Goal: Answer question/provide support

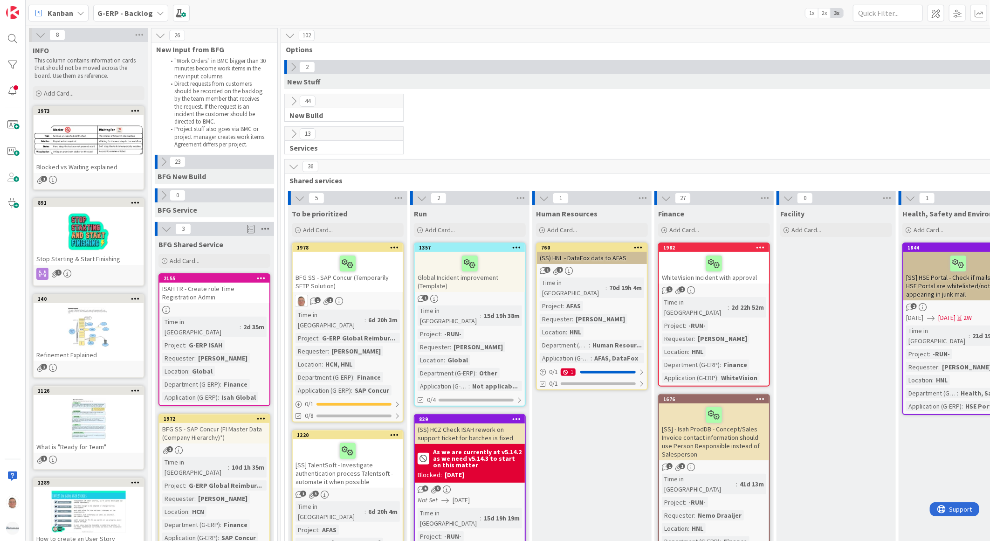
click at [264, 229] on icon at bounding box center [265, 229] width 12 height 14
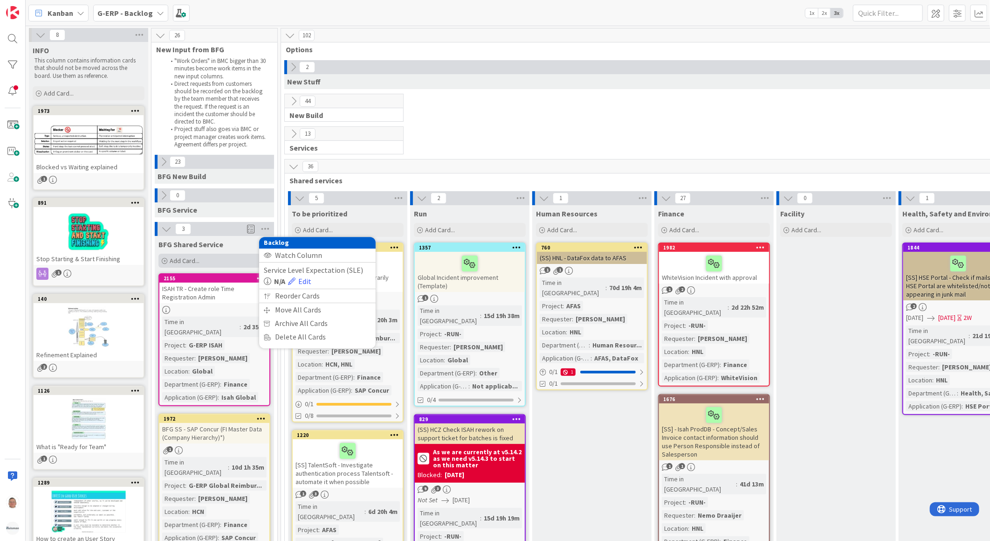
click at [165, 259] on icon at bounding box center [165, 261] width 6 height 6
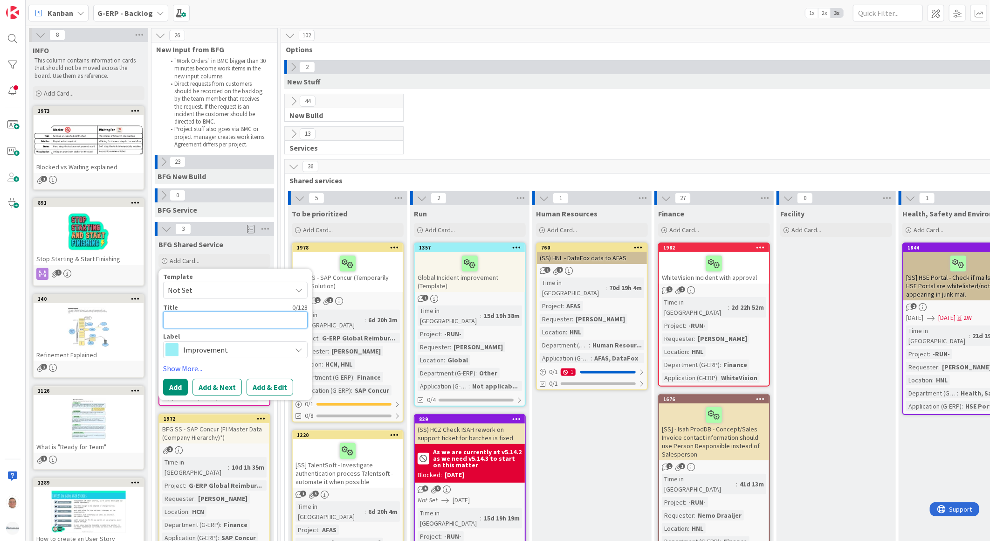
click at [188, 320] on textarea at bounding box center [235, 319] width 145 height 17
paste textarea "XML-files vanuit BackOffice/AutoCAD naar ISAH"
type textarea "x"
type textarea "XML-files vanuit BackOffice/AutoCAD naar ISAH"
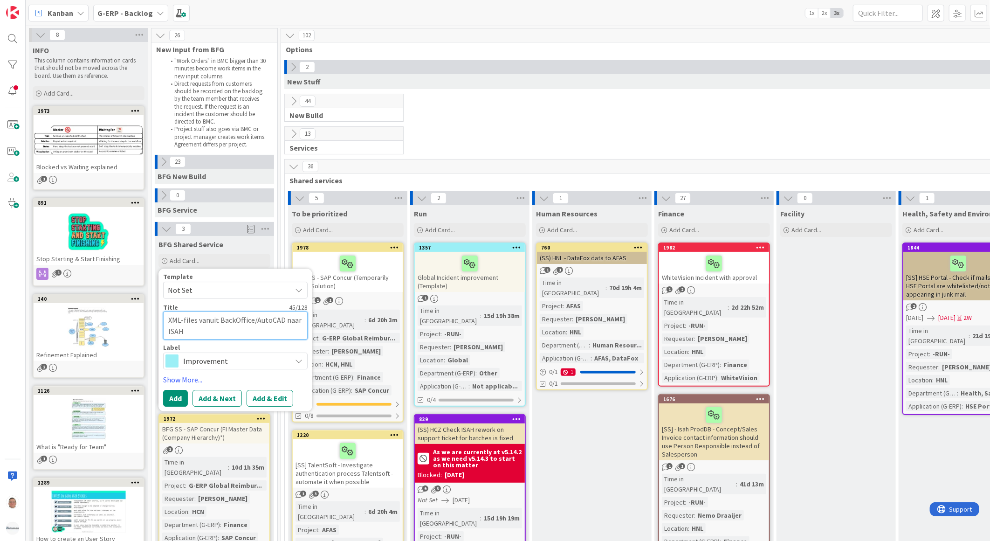
click at [169, 318] on textarea "XML-files vanuit BackOffice/AutoCAD naar ISAH" at bounding box center [235, 325] width 145 height 28
click at [204, 320] on textarea "XML-files vanuit BackOffice/AutoCAD naar ISAH" at bounding box center [235, 325] width 145 height 28
type textarea "x"
type textarea "XML-files fBackOffice/AutoCAD naar ISAH"
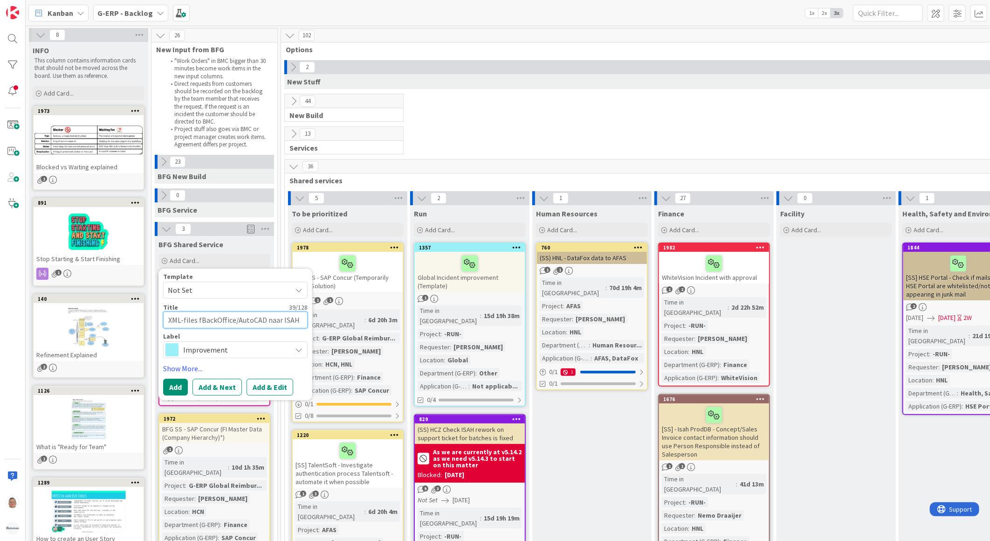
type textarea "x"
type textarea "XML-files frBackOffice/AutoCAD naar ISAH"
type textarea "x"
type textarea "XML-files froBackOffice/AutoCAD naar ISAH"
type textarea "x"
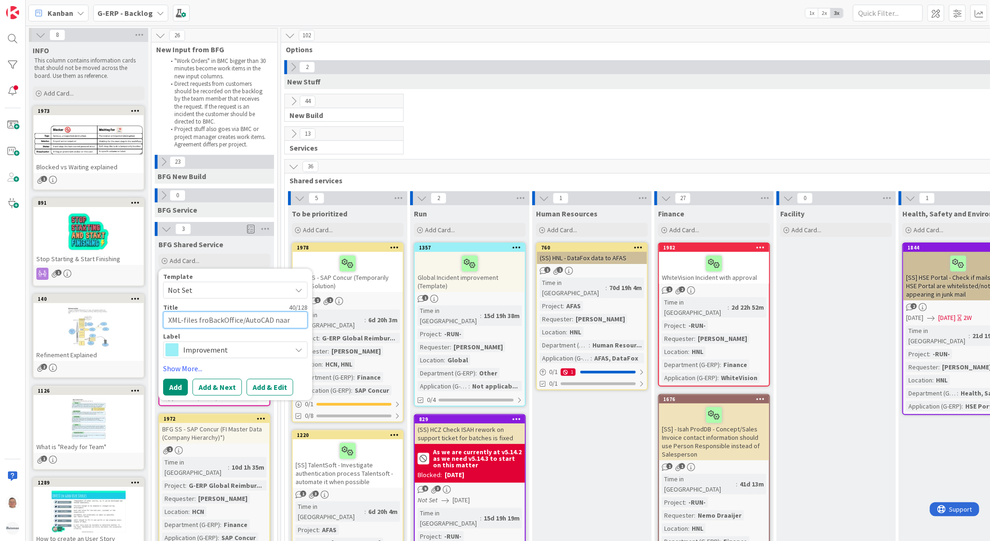
type textarea "XML-files fromBackOffice/AutoCAD naar ISAH"
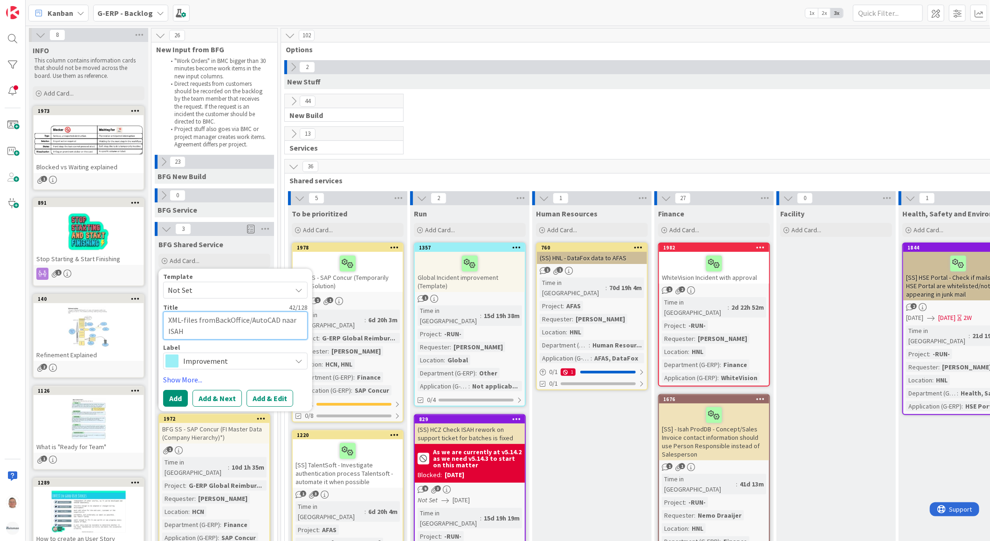
type textarea "x"
type textarea "XML-files from BackOffice/AutoCAD naar ISAH"
click at [286, 322] on textarea "XML-files from BackOffice/AutoCAD naar ISAH" at bounding box center [235, 325] width 145 height 28
type textarea "x"
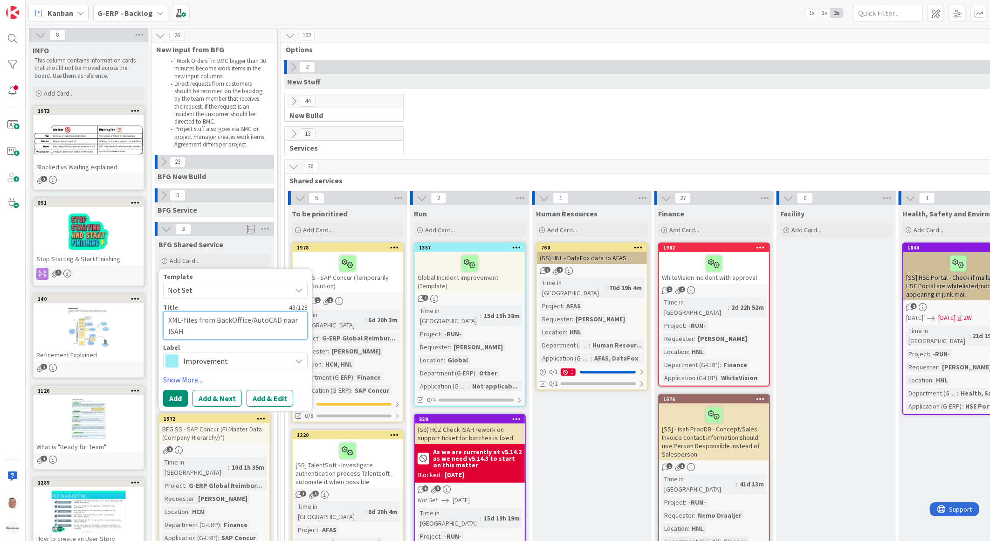
type textarea "XML-files from BackOffice/AutoCAD tISAH"
type textarea "x"
type textarea "XML-files from BackOffice/AutoCAD toISAH"
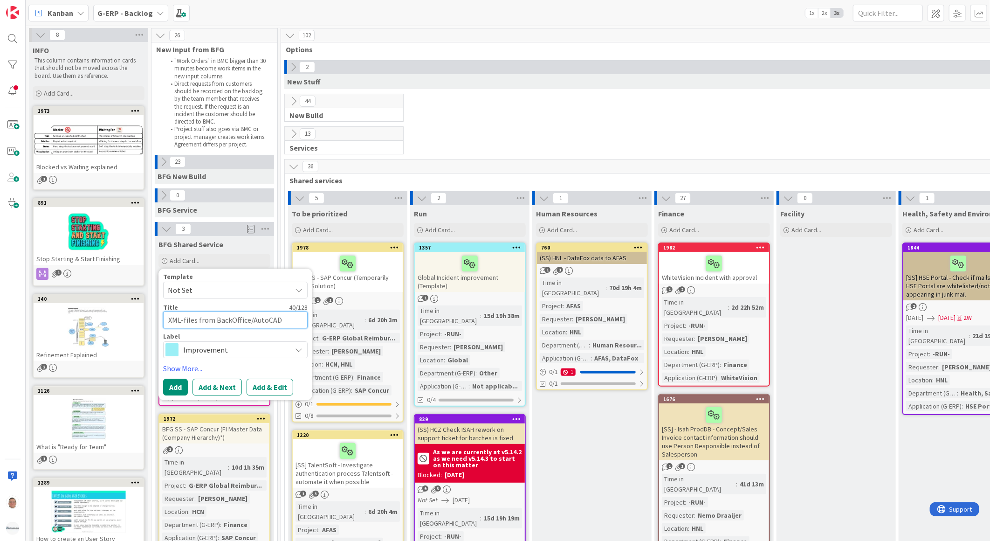
type textarea "x"
type textarea "XML-files from BackOffice/AutoCAD to ISAH"
click at [296, 348] on icon at bounding box center [298, 349] width 7 height 7
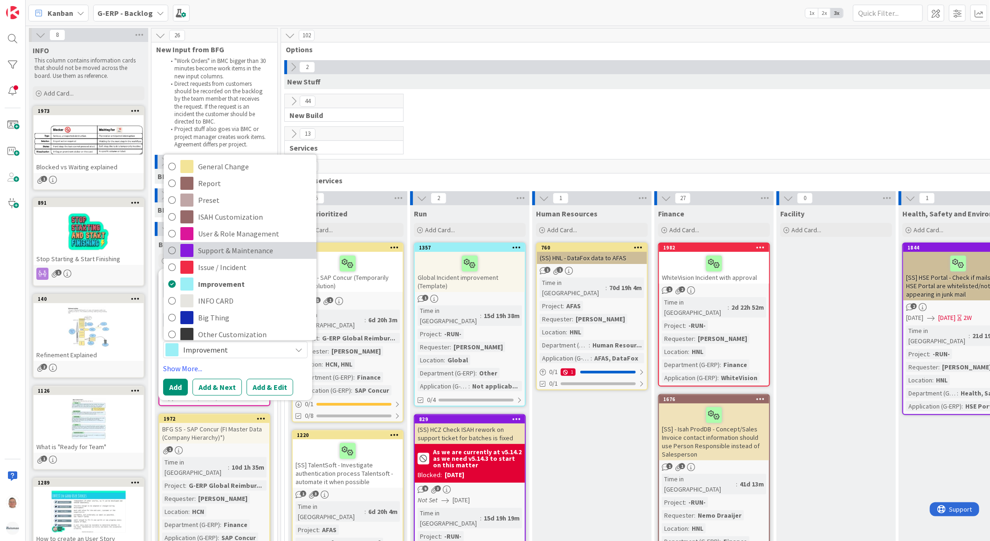
click at [201, 250] on span "Support & Maintenance" at bounding box center [255, 251] width 114 height 14
type textarea "x"
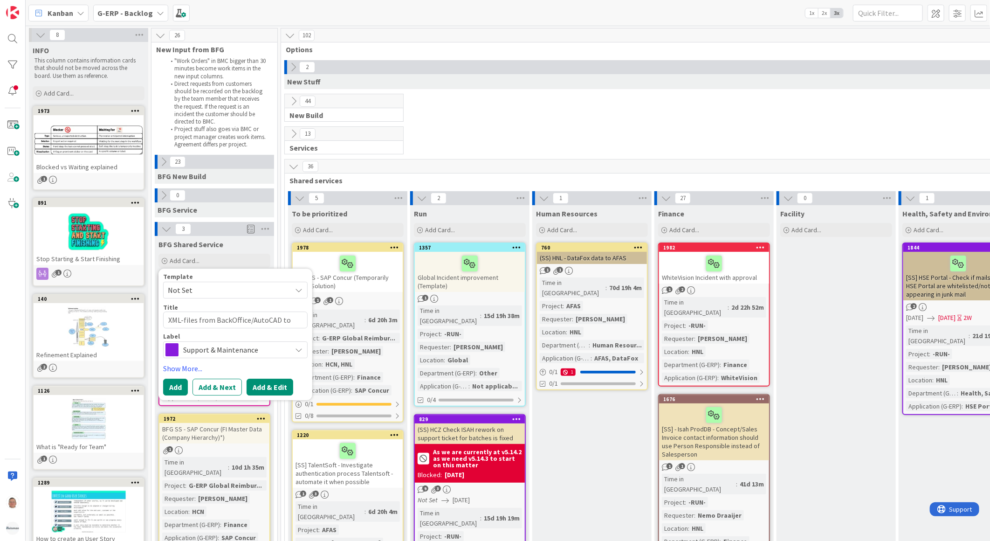
click at [272, 389] on button "Add & Edit" at bounding box center [270, 387] width 47 height 17
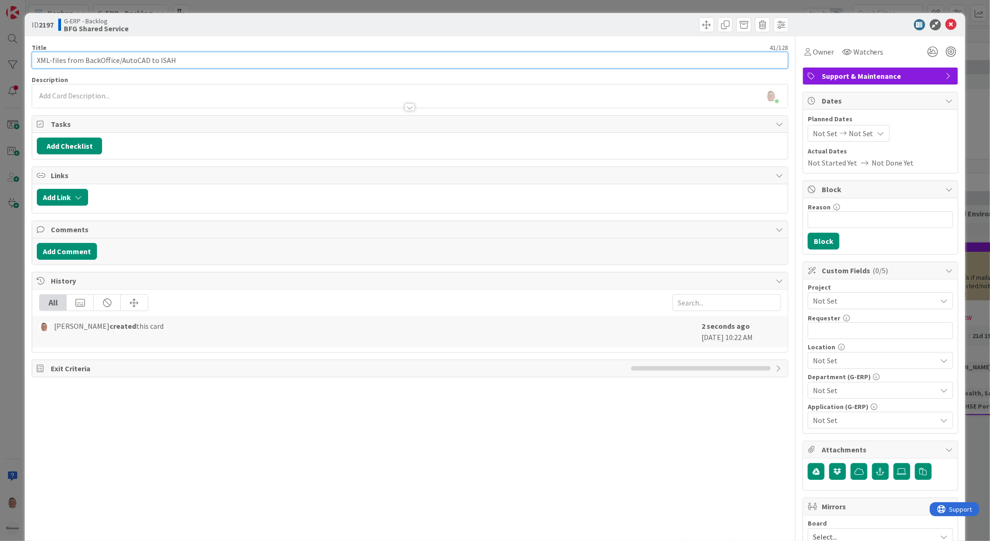
click at [37, 57] on input "XML-files from BackOffice/AutoCAD to ISAH" at bounding box center [410, 60] width 757 height 17
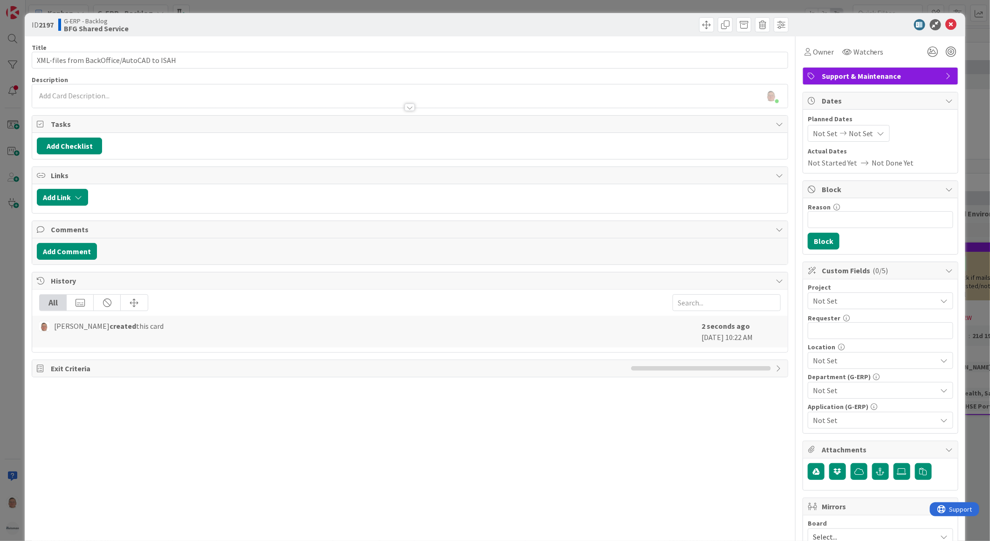
click at [859, 305] on span "Not Set" at bounding box center [872, 300] width 119 height 13
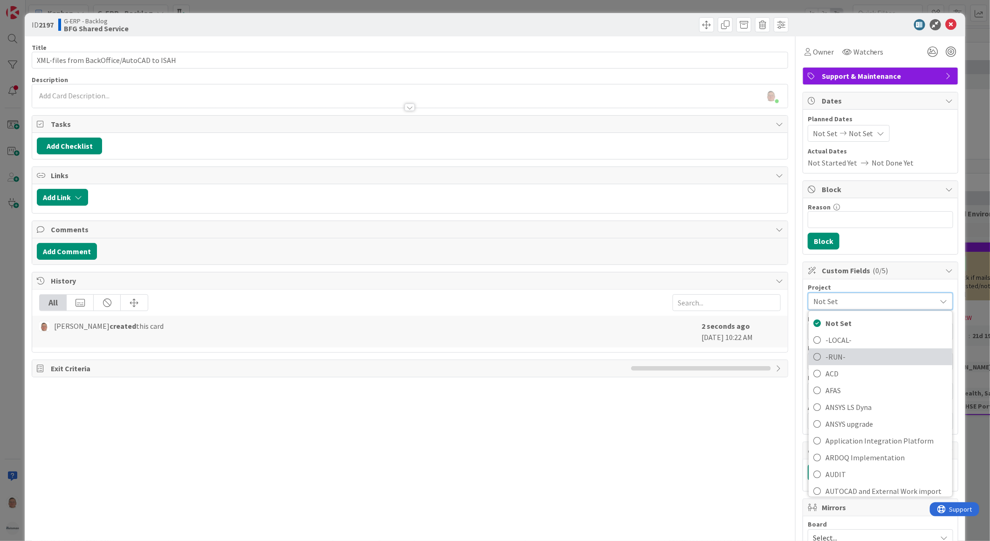
click at [826, 353] on span "-RUN-" at bounding box center [887, 357] width 122 height 14
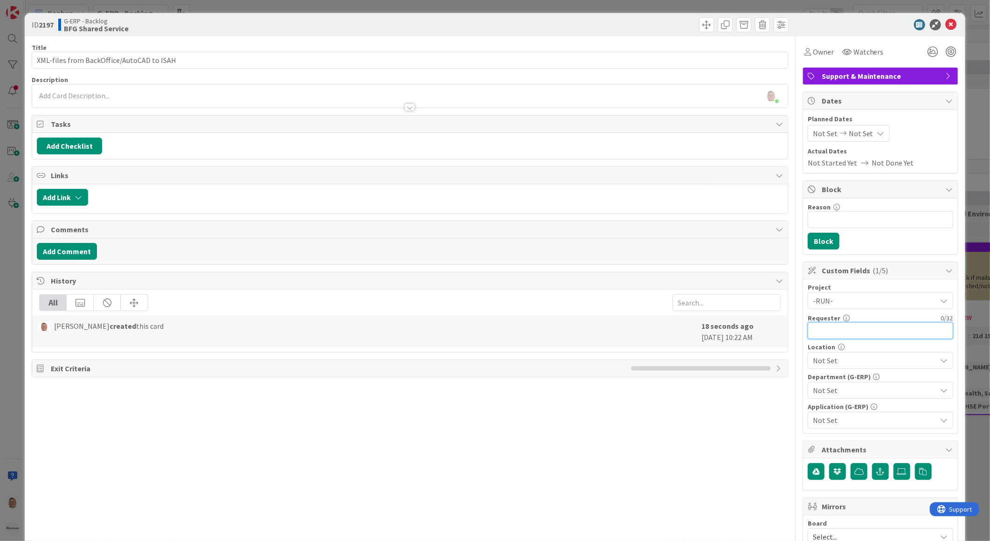
click at [826, 328] on input "text" at bounding box center [880, 330] width 145 height 17
paste input "Repetto, Alex"
type input "Repetto, Alex"
click at [838, 361] on span "Not Set" at bounding box center [875, 360] width 124 height 11
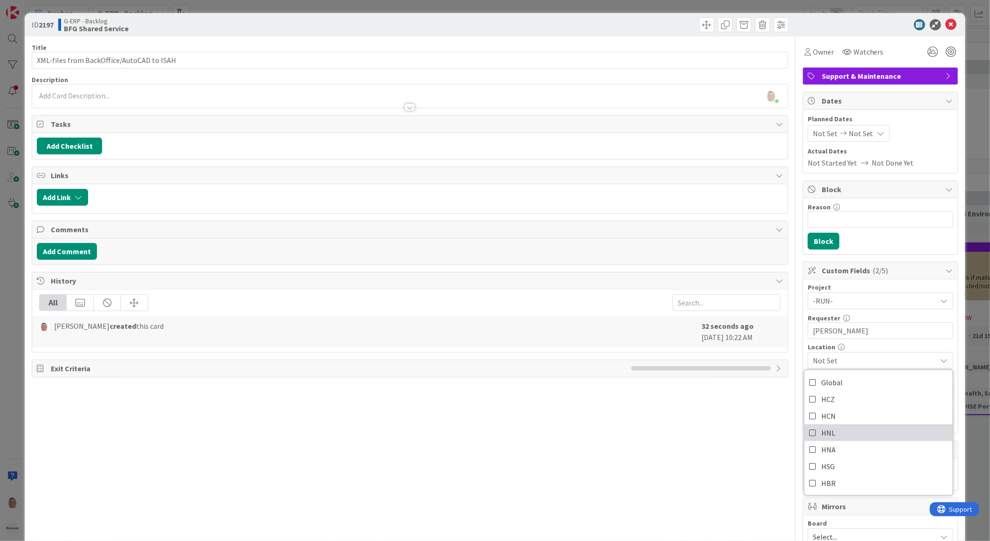
click at [809, 428] on icon at bounding box center [812, 433] width 7 height 14
click at [743, 416] on div "Title 41 / 128 XML-files from BackOffice/AutoCAD to ISAH Description leon Dolje…" at bounding box center [410, 403] width 757 height 735
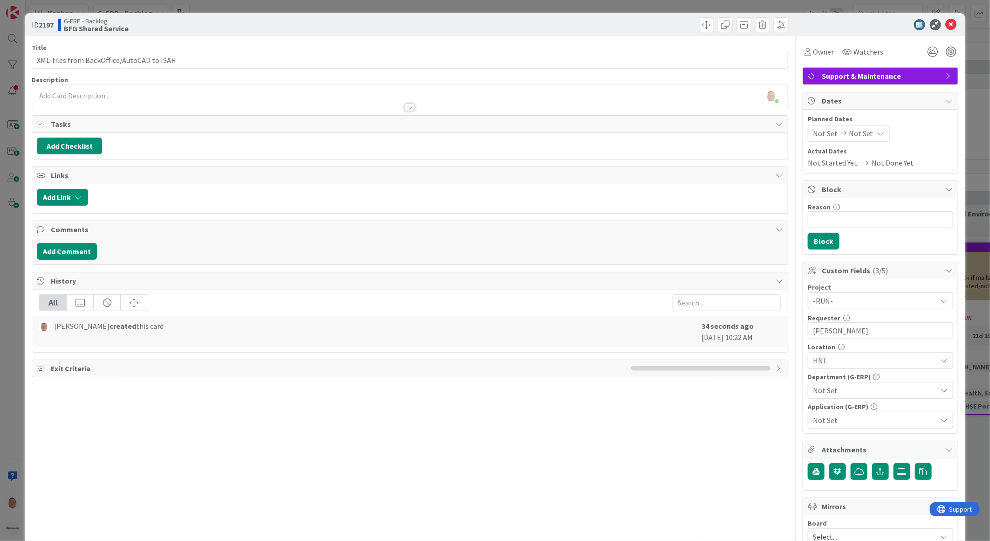
click at [828, 392] on span "Not Set" at bounding box center [875, 390] width 124 height 11
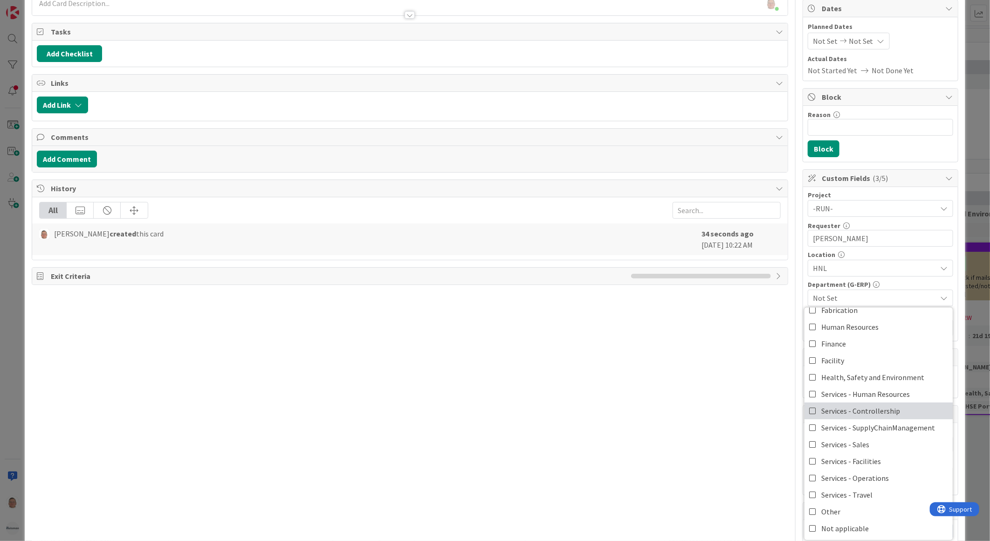
scroll to position [103, 0]
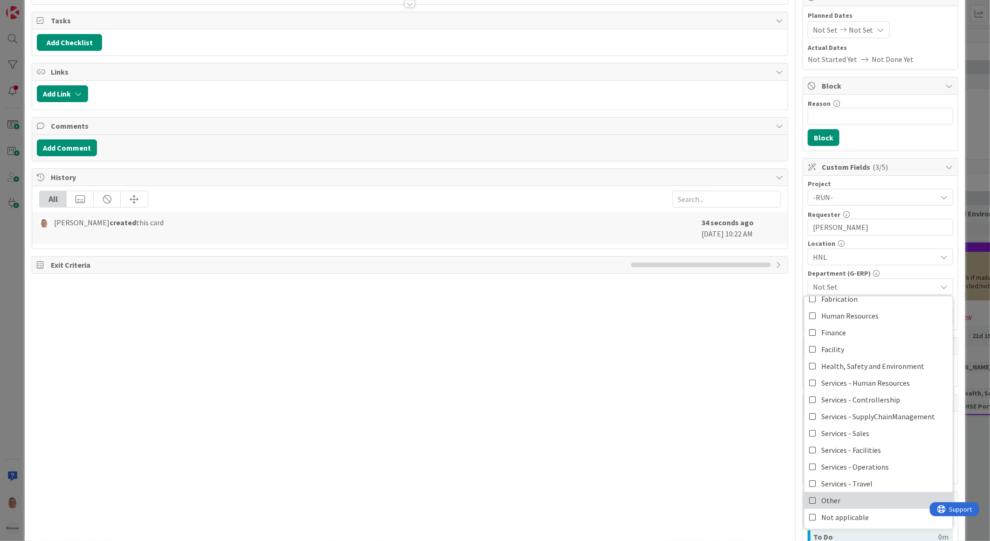
click at [830, 499] on span "Other" at bounding box center [830, 500] width 19 height 14
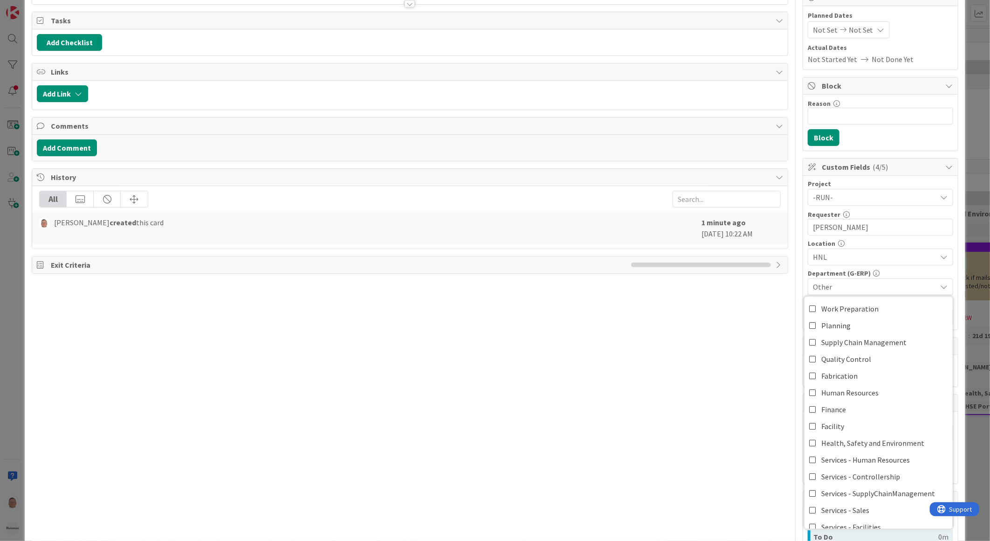
click at [661, 357] on div "Title 41 / 128 XML-files from BackOffice/AutoCAD to ISAH Description leon Dolje…" at bounding box center [410, 300] width 757 height 735
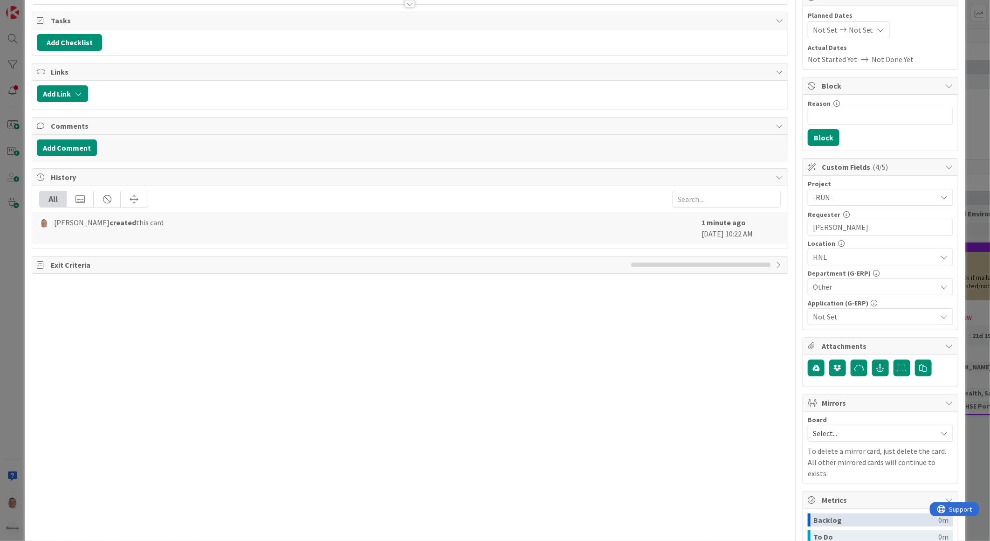
click at [824, 318] on span "Not Set" at bounding box center [875, 316] width 124 height 11
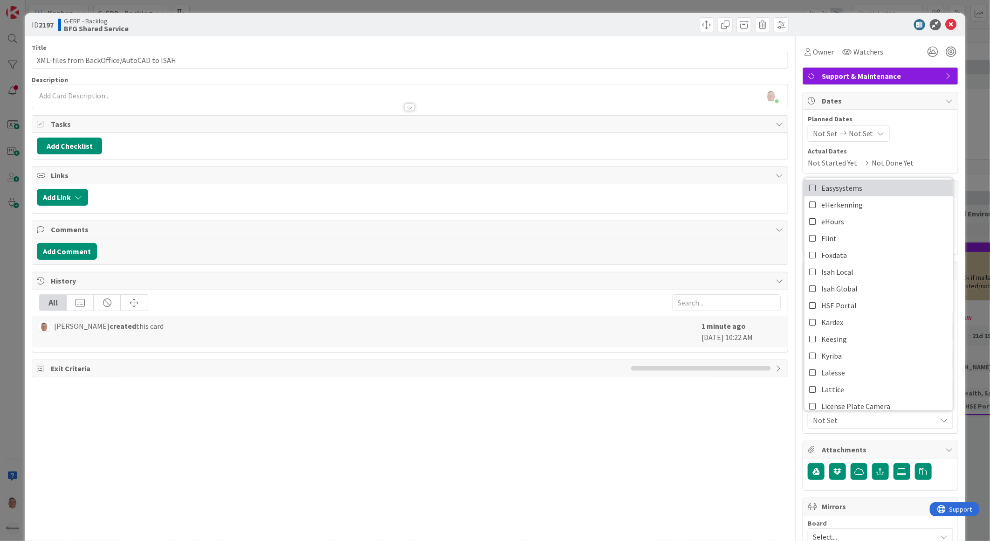
scroll to position [103, 0]
click at [809, 269] on icon at bounding box center [812, 271] width 7 height 14
click at [809, 288] on icon at bounding box center [812, 288] width 7 height 14
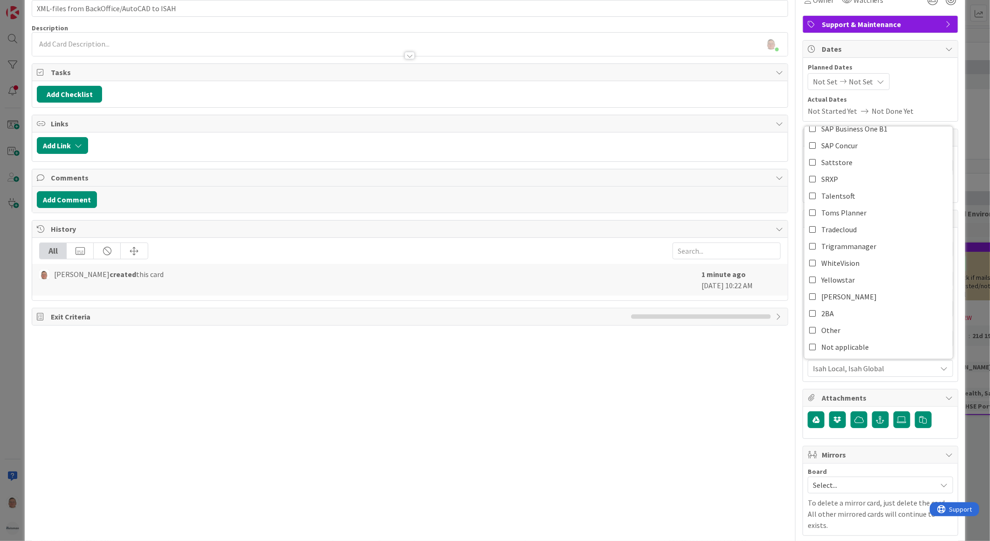
click at [432, 365] on div "Title 41 / 128 XML-files from BackOffice/AutoCAD to ISAH Description leon Dolje…" at bounding box center [410, 352] width 757 height 735
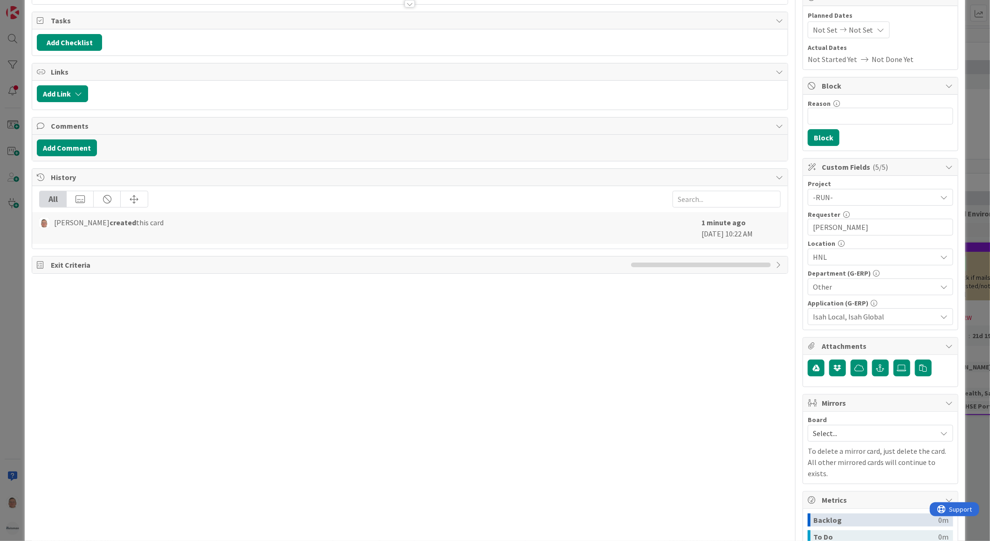
scroll to position [0, 0]
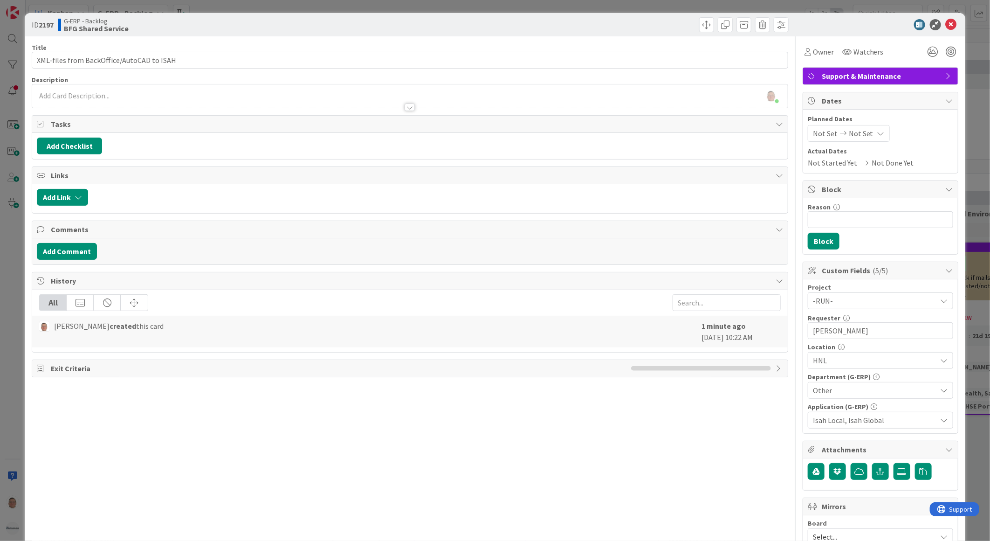
click at [77, 90] on div "leon Dolje just joined" at bounding box center [410, 95] width 756 height 23
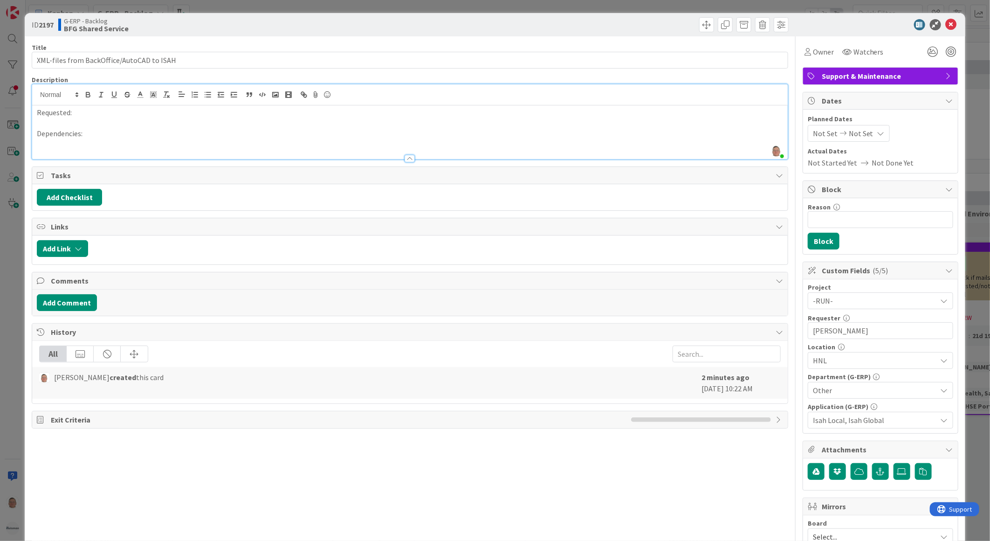
click at [68, 122] on p at bounding box center [410, 123] width 746 height 11
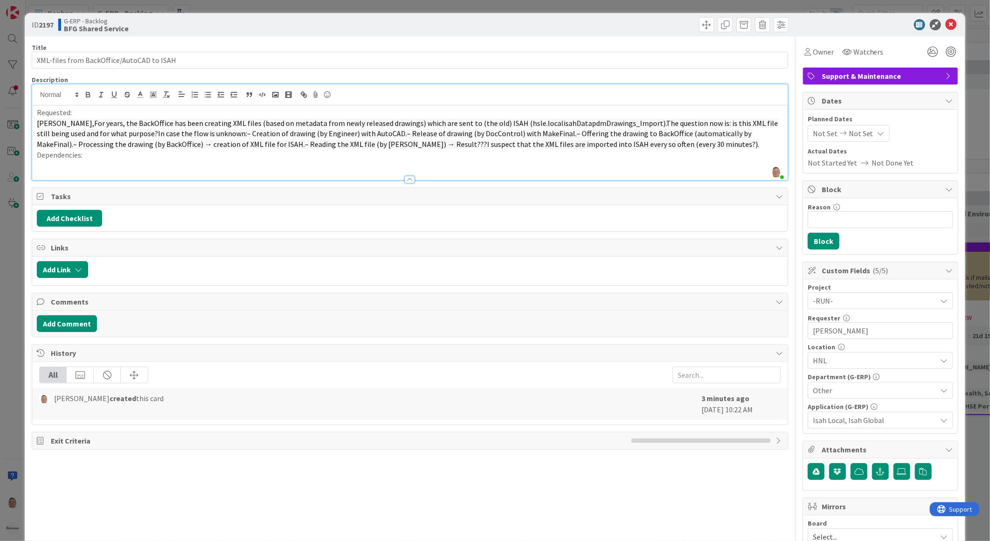
click at [53, 124] on span "Leon,For years, the BackOffice has been creating XML files (based on metadata f…" at bounding box center [408, 133] width 743 height 30
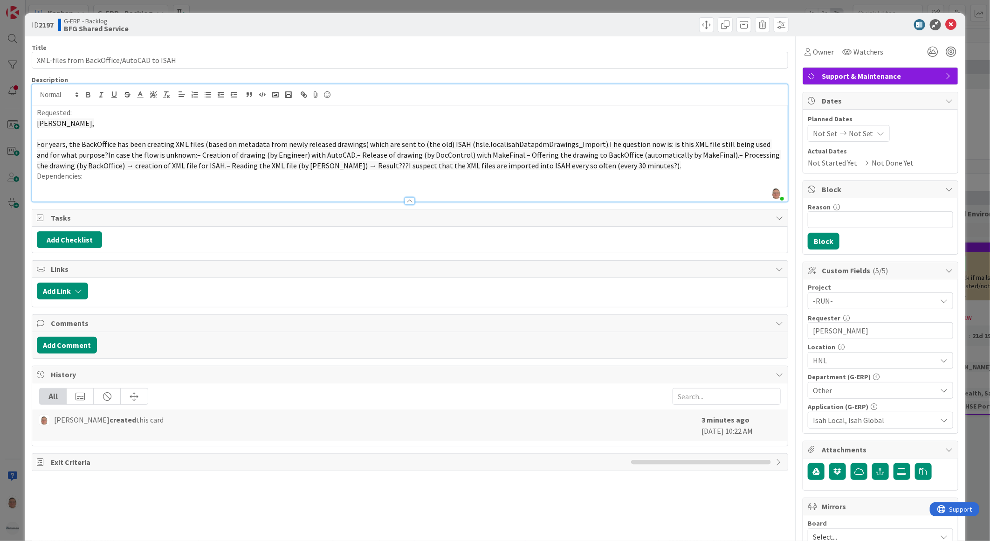
click at [591, 143] on span "For years, the BackOffice has been creating XML files (based on metadata from n…" at bounding box center [409, 154] width 744 height 30
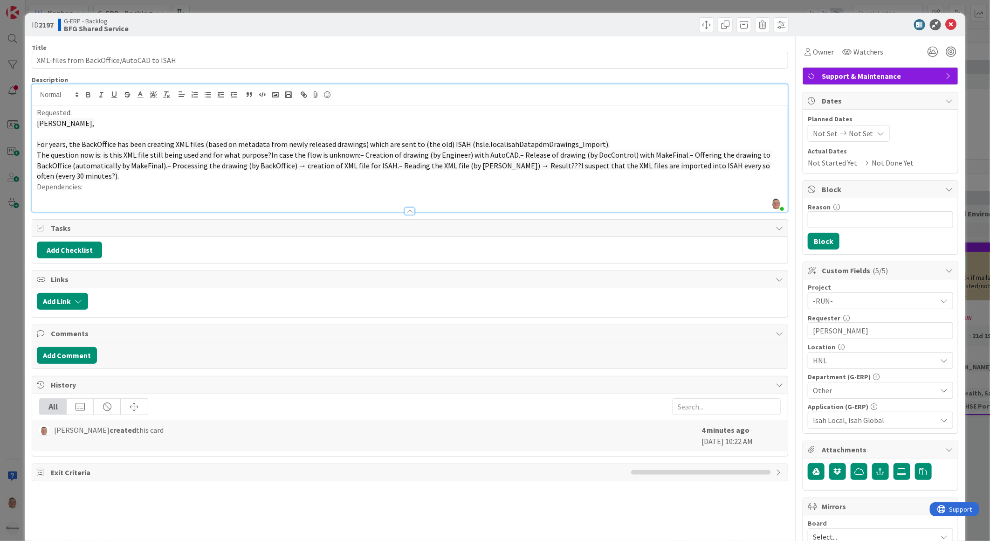
click at [101, 157] on span "The question now is: is this XML file still being used and for what purpose?In …" at bounding box center [404, 165] width 735 height 30
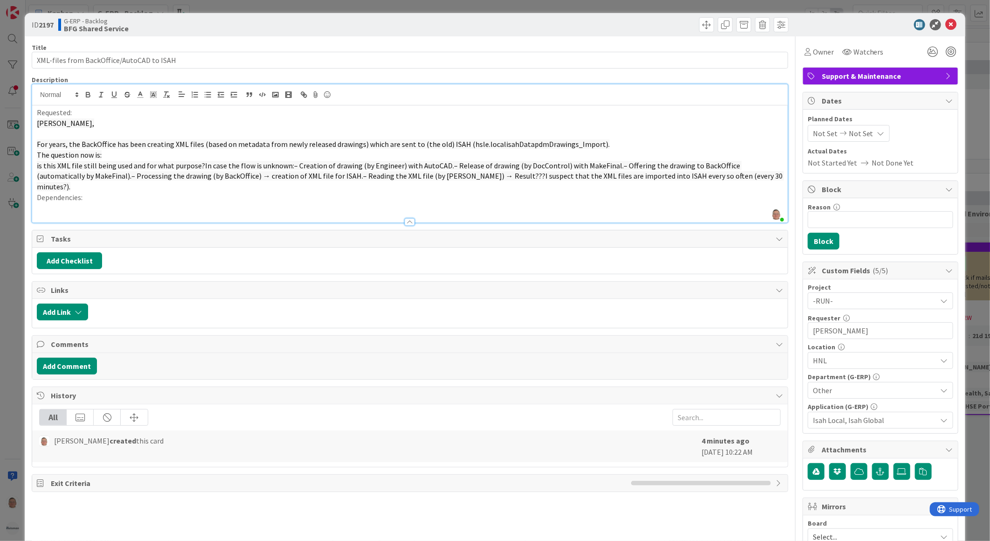
click at [199, 165] on span "is this XML file still being used and for what purpose?In case the flow is unkn…" at bounding box center [410, 176] width 747 height 30
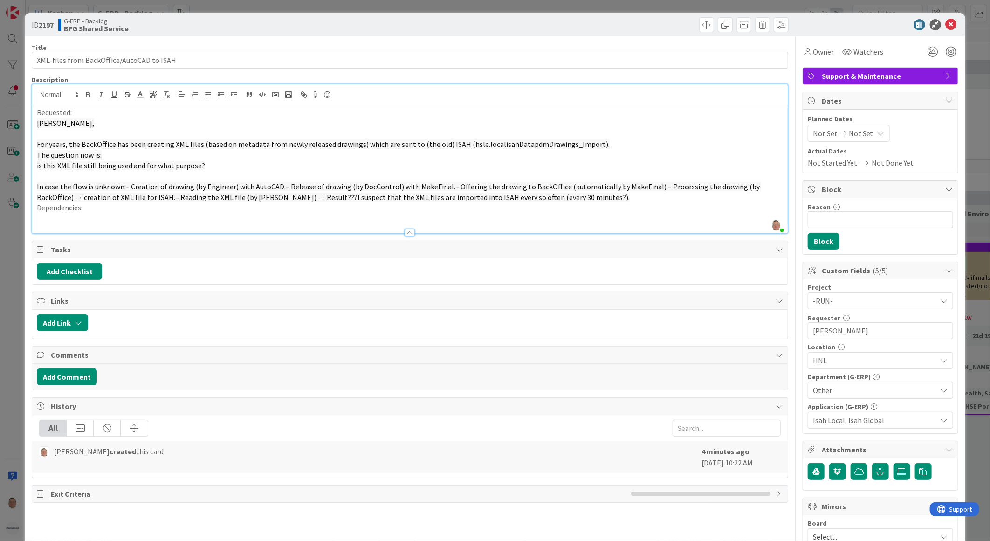
click at [124, 187] on span "In case the flow is unknown:– Creation of drawing (by Engineer) with AutoCAD.– …" at bounding box center [399, 192] width 724 height 20
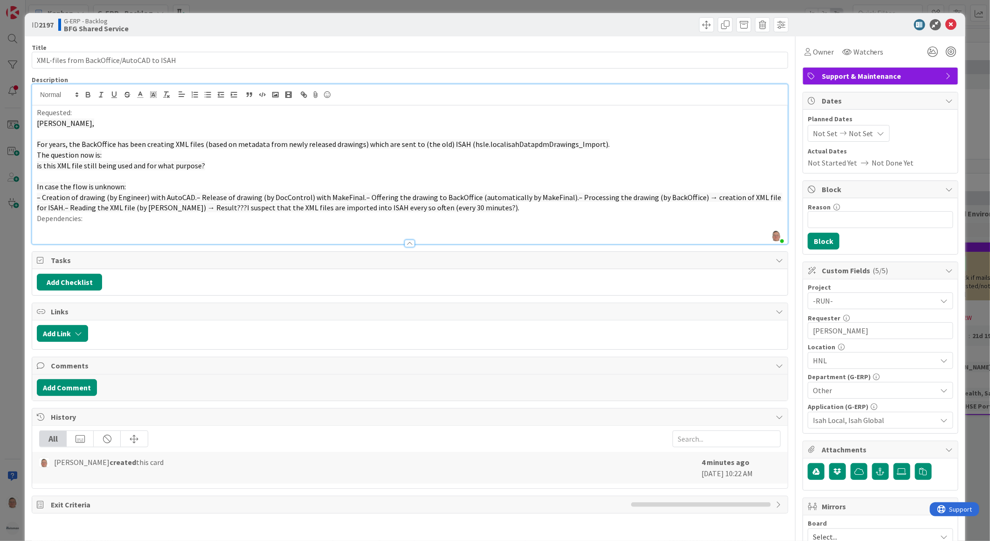
click at [190, 196] on span "– Creation of drawing (by Engineer) with AutoCAD.– Release of drawing (by DocCo…" at bounding box center [410, 203] width 746 height 20
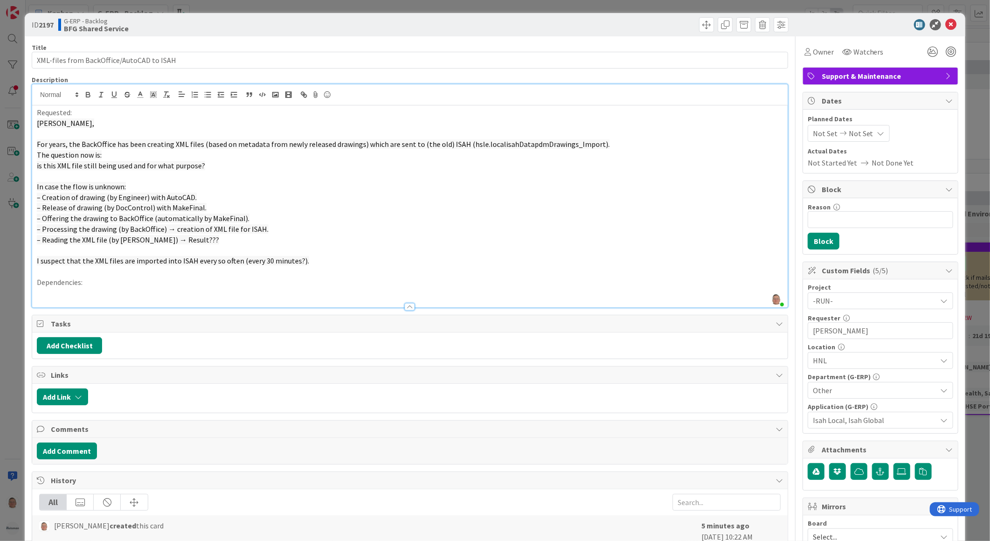
click at [43, 272] on p at bounding box center [410, 271] width 746 height 11
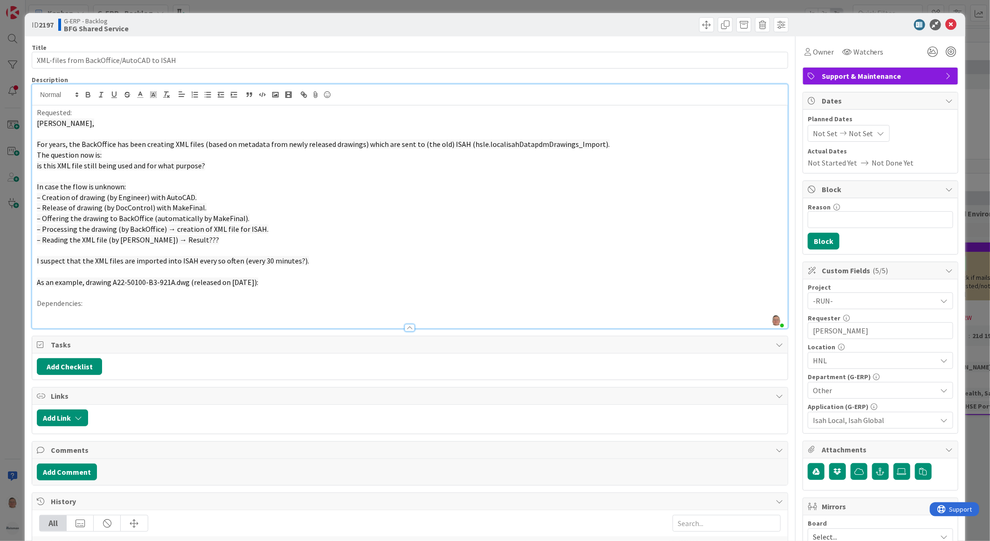
click at [51, 273] on p at bounding box center [410, 271] width 746 height 11
click at [48, 291] on p at bounding box center [410, 292] width 746 height 11
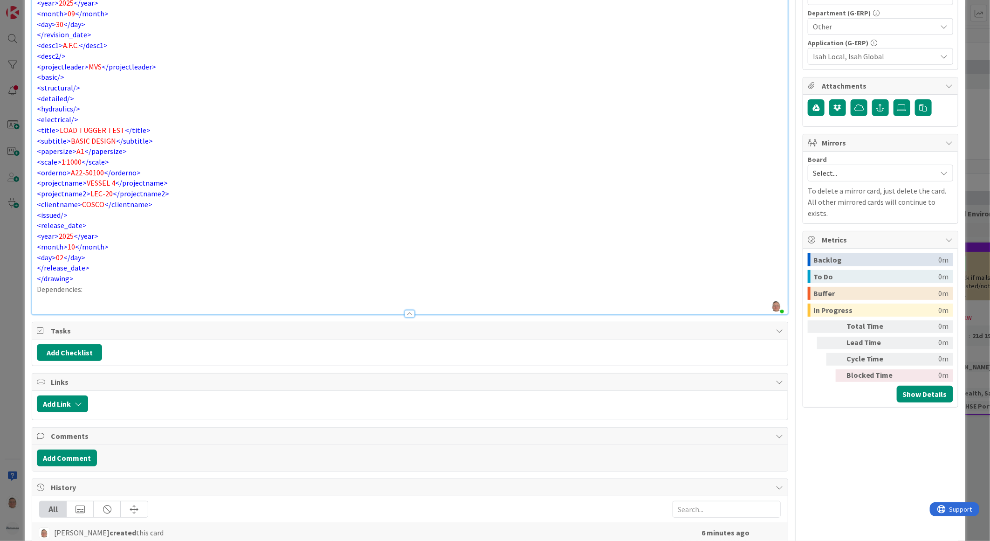
scroll to position [365, 0]
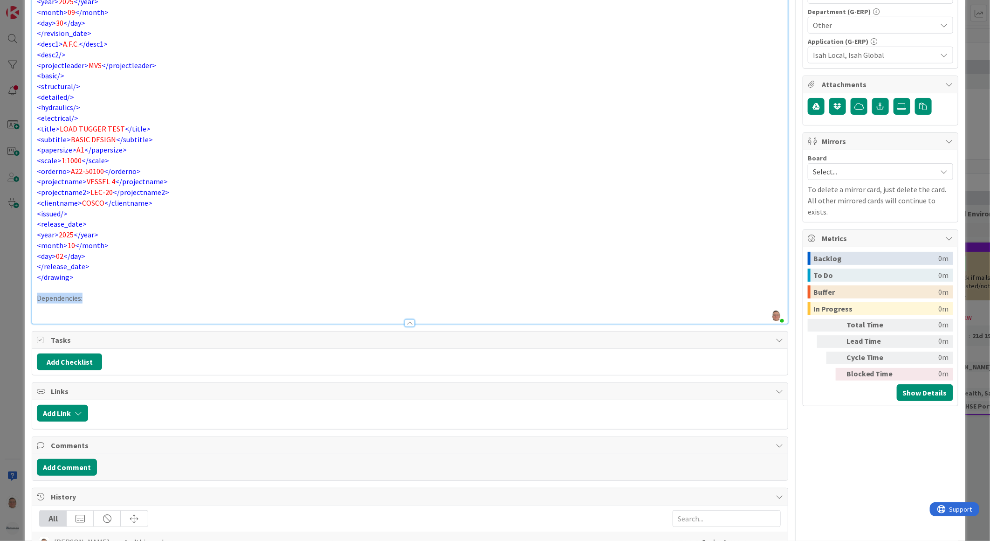
drag, startPoint x: 86, startPoint y: 299, endPoint x: 34, endPoint y: 297, distance: 52.3
click at [34, 297] on div "Requested: Leon, For years, the BackOffice has been creating XML files (based o…" at bounding box center [410, 31] width 756 height 583
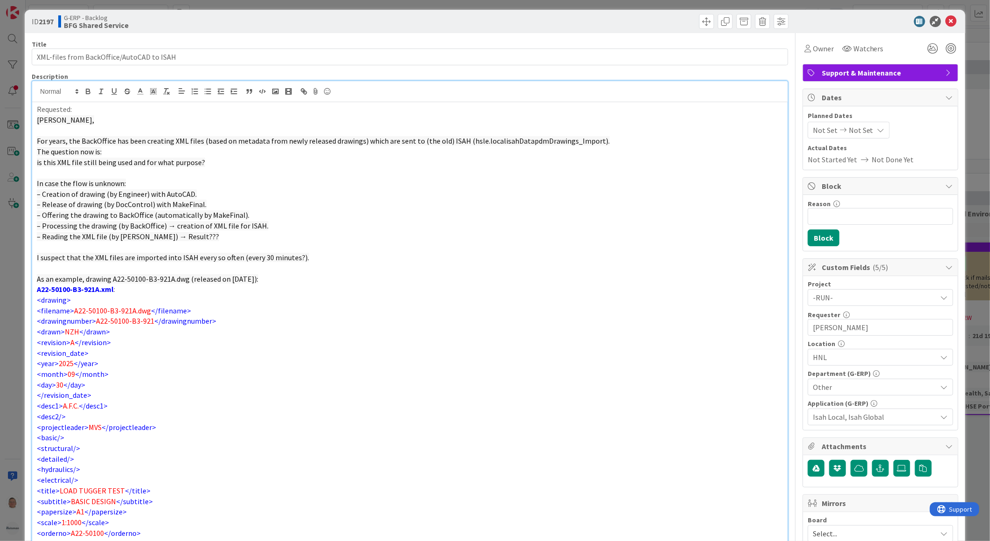
scroll to position [0, 0]
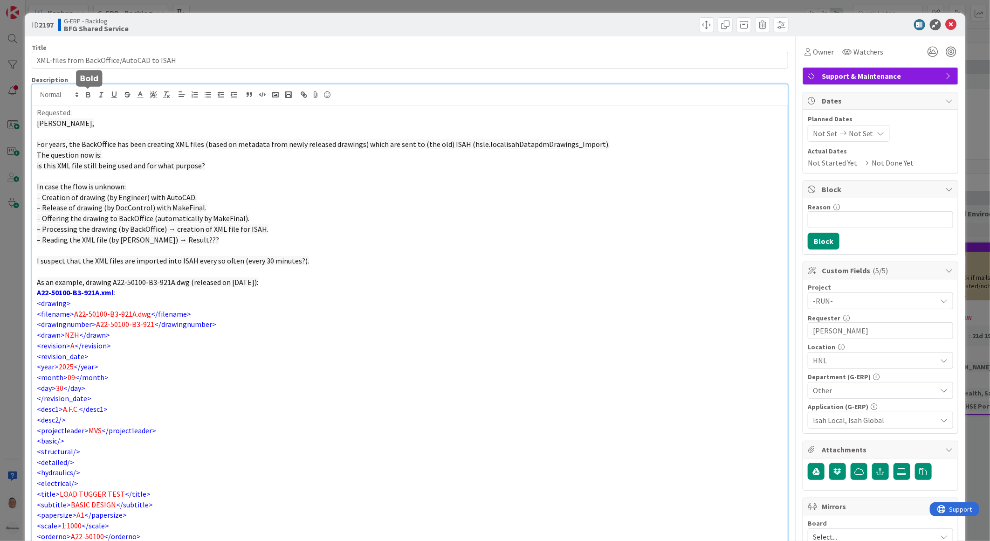
click at [86, 92] on icon "button" at bounding box center [87, 93] width 3 height 2
click at [112, 92] on icon "button" at bounding box center [114, 94] width 4 height 5
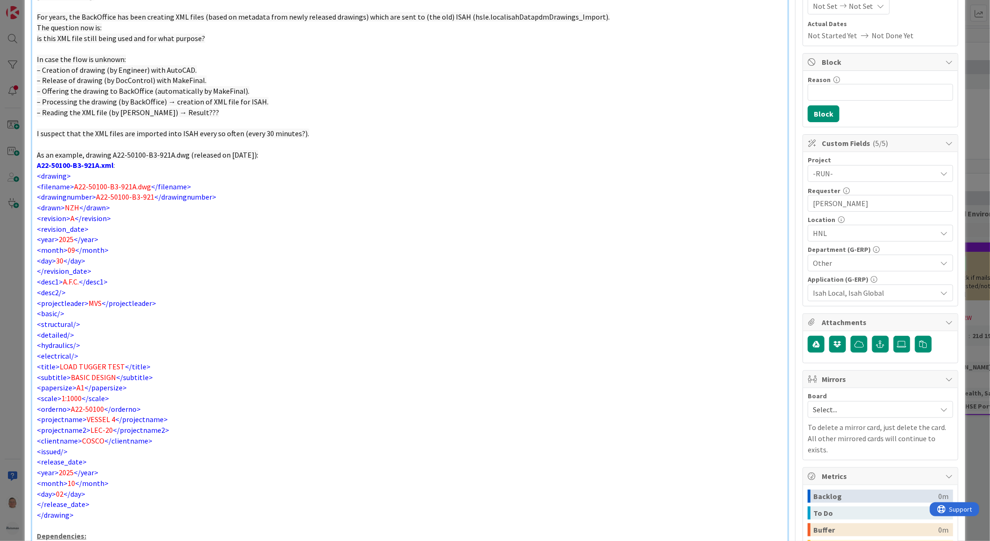
click at [365, 355] on p "<electrical/>" at bounding box center [410, 356] width 746 height 11
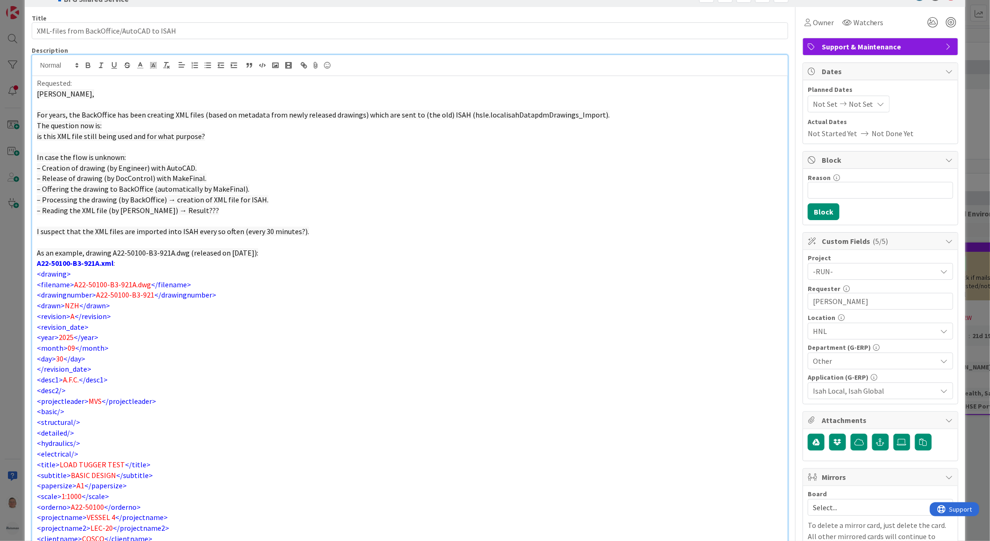
scroll to position [24, 0]
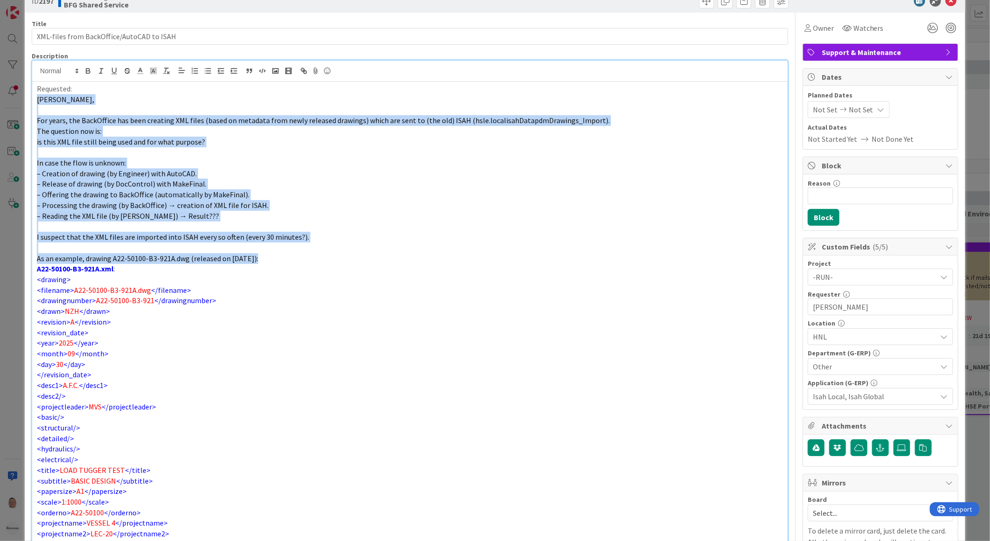
drag, startPoint x: 259, startPoint y: 258, endPoint x: 31, endPoint y: 101, distance: 276.8
click at [32, 101] on div "leon Dolje joined 5 m ago Requested: Leon, For years, the BackOffice has been c…" at bounding box center [410, 362] width 757 height 605
click at [155, 69] on icon at bounding box center [153, 71] width 8 height 8
click at [202, 127] on span at bounding box center [182, 101] width 71 height 50
click at [313, 175] on p "– Creation of drawing (by Engineer) with AutoCAD." at bounding box center [410, 173] width 746 height 11
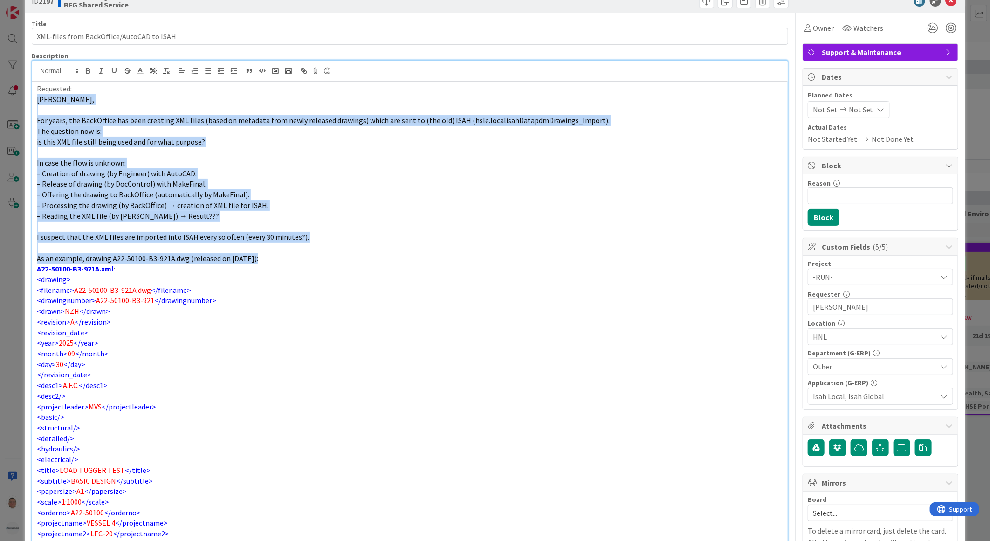
drag, startPoint x: 261, startPoint y: 257, endPoint x: 34, endPoint y: 103, distance: 274.1
click at [34, 103] on div "Requested: Leon, For years, the BackOffice has been creating XML files (based o…" at bounding box center [410, 373] width 756 height 583
click at [87, 70] on icon "button" at bounding box center [88, 71] width 8 height 8
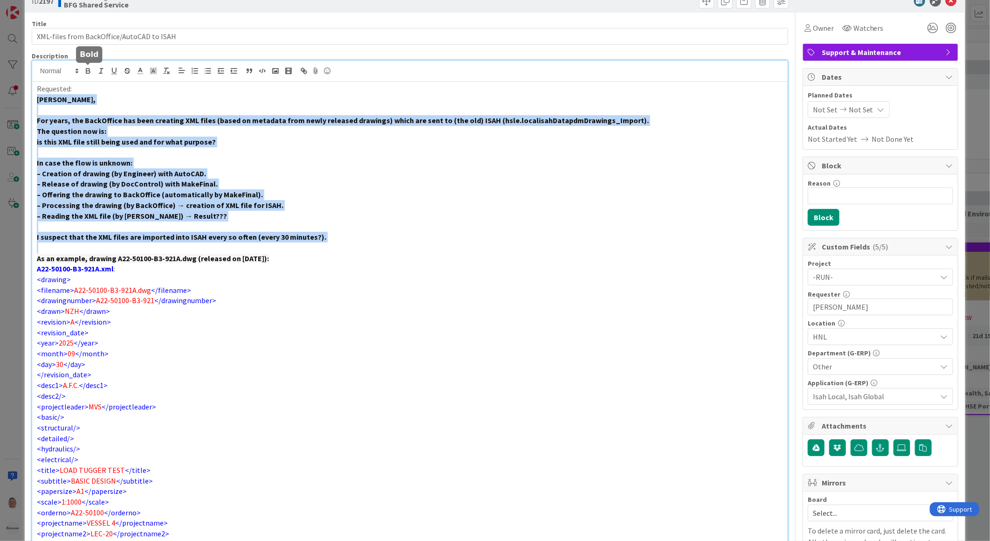
click at [87, 70] on icon "button" at bounding box center [88, 71] width 8 height 8
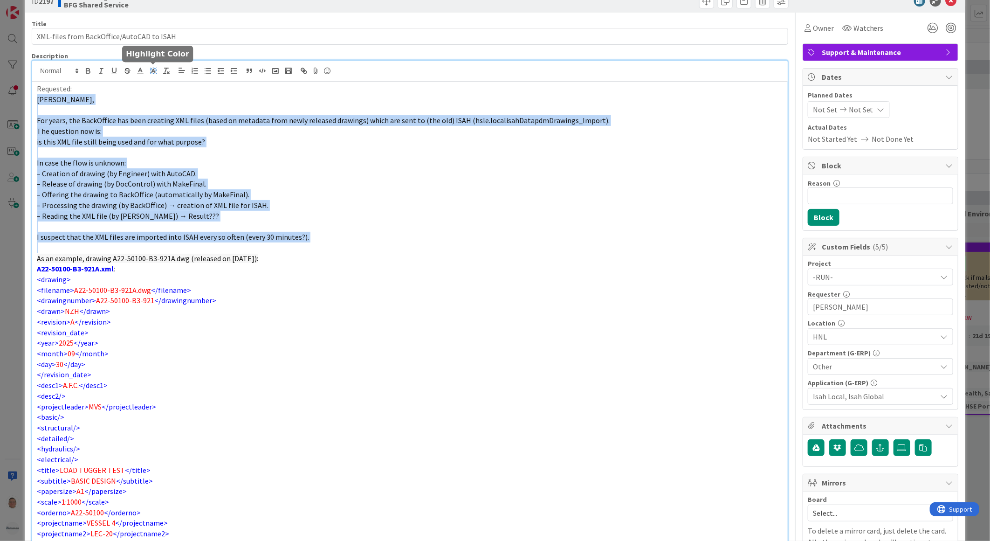
click at [151, 70] on icon at bounding box center [153, 71] width 8 height 8
click at [158, 92] on span at bounding box center [154, 92] width 7 height 7
click at [415, 227] on p at bounding box center [410, 226] width 746 height 11
click at [369, 256] on p "As an example, drawing A22-50100-B3-921A.dwg (released on 30 SEP):" at bounding box center [410, 258] width 746 height 11
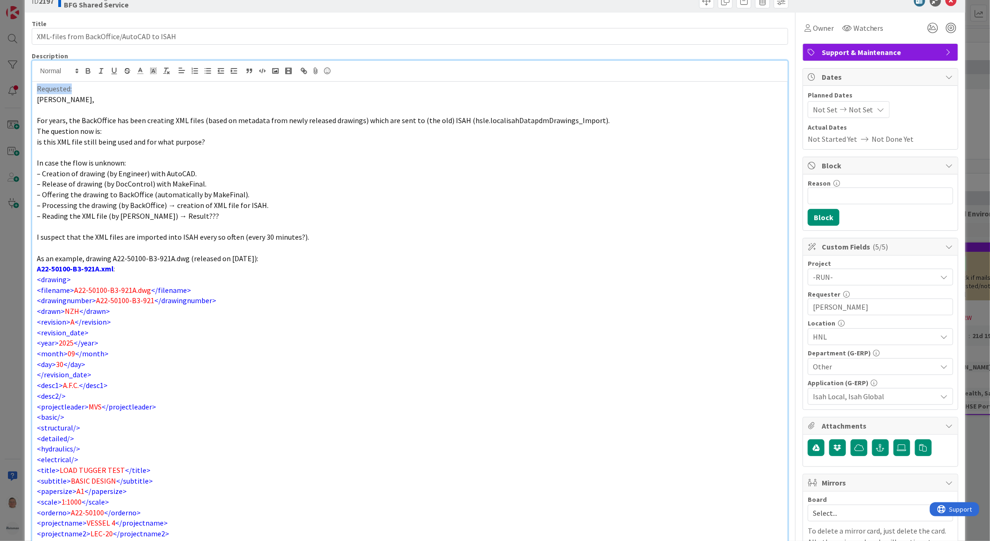
drag, startPoint x: 76, startPoint y: 88, endPoint x: 27, endPoint y: 89, distance: 48.5
click at [27, 89] on div "ID 2197 G-ERP - Backlog BFG Shared Service Title 41 / 128 XML-files from BackOf…" at bounding box center [495, 465] width 941 height 952
click at [87, 71] on icon "button" at bounding box center [88, 71] width 8 height 8
click at [113, 72] on icon "button" at bounding box center [114, 70] width 4 height 5
click at [482, 267] on p "A22-50100-B3-921A.xml :" at bounding box center [410, 268] width 746 height 11
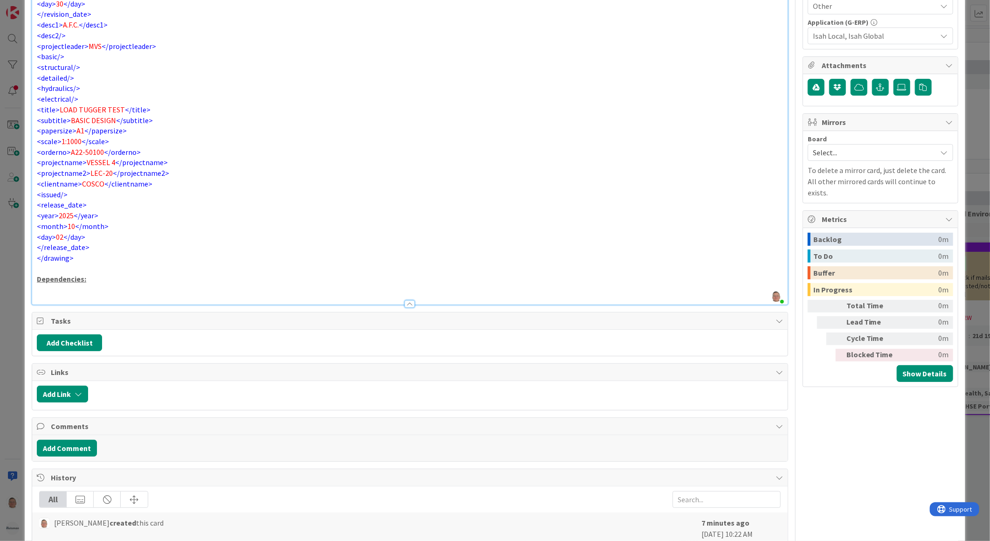
scroll to position [386, 0]
